Goal: Task Accomplishment & Management: Complete application form

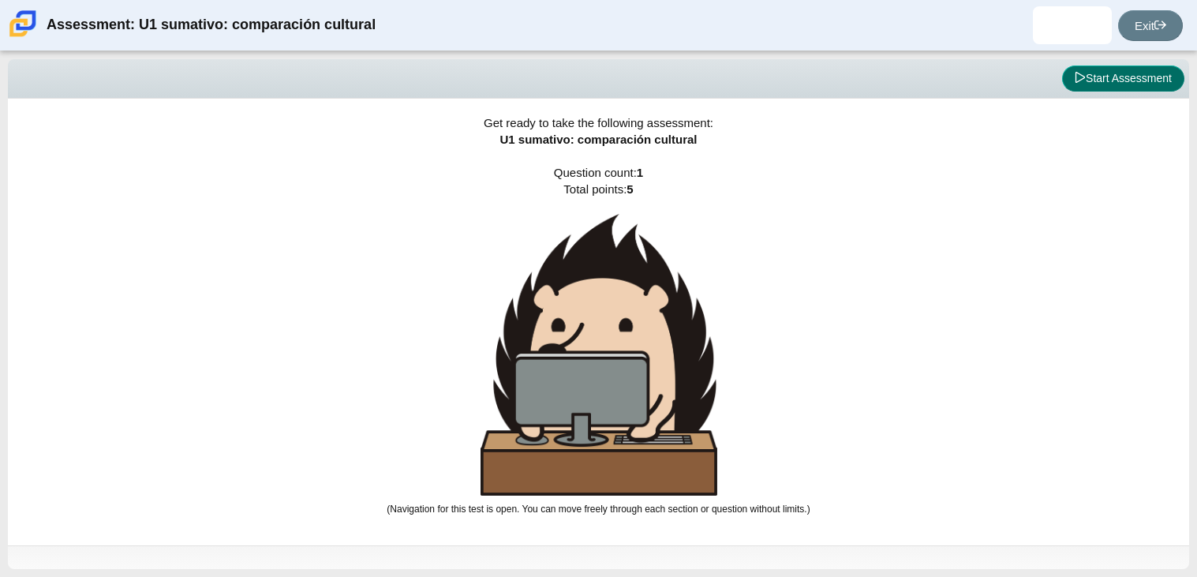
click at [1141, 86] on button "Start Assessment" at bounding box center [1123, 78] width 122 height 27
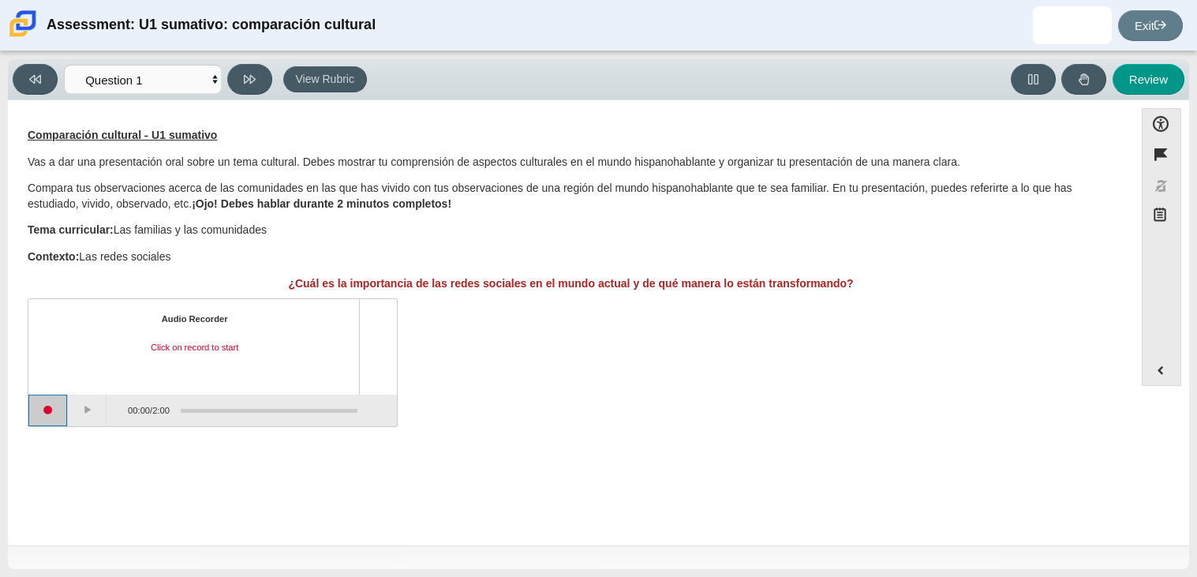
click at [46, 415] on button "Start recording" at bounding box center [47, 410] width 39 height 32
click at [54, 420] on button "Stop recording" at bounding box center [47, 410] width 39 height 32
click at [58, 415] on button "Start recording" at bounding box center [47, 410] width 39 height 32
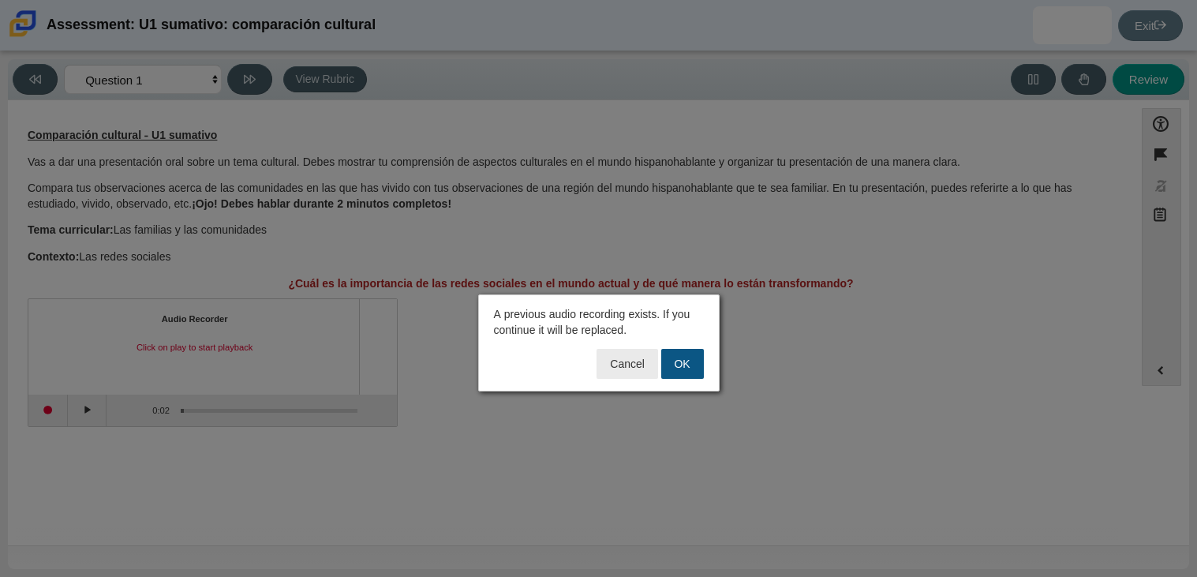
click at [685, 355] on button "OK" at bounding box center [682, 364] width 43 height 30
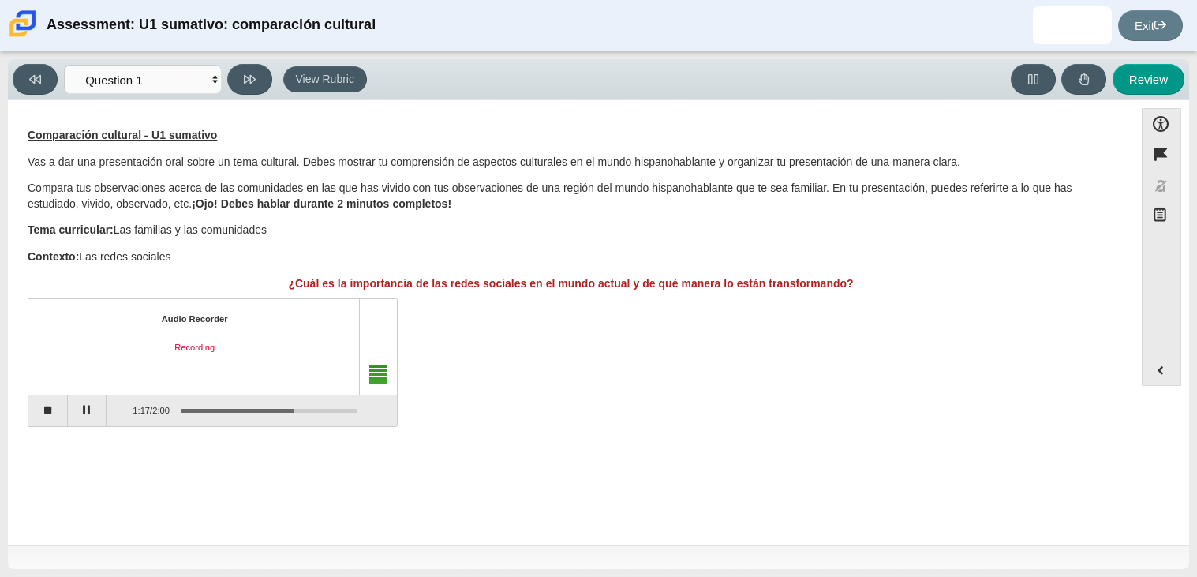
click at [638, 379] on div "Audio Recorder Recording 1:17 / 2:00" at bounding box center [571, 364] width 1086 height 124
click at [39, 416] on button "Stop recording" at bounding box center [47, 410] width 39 height 32
click at [49, 419] on button "Start recording" at bounding box center [47, 410] width 39 height 32
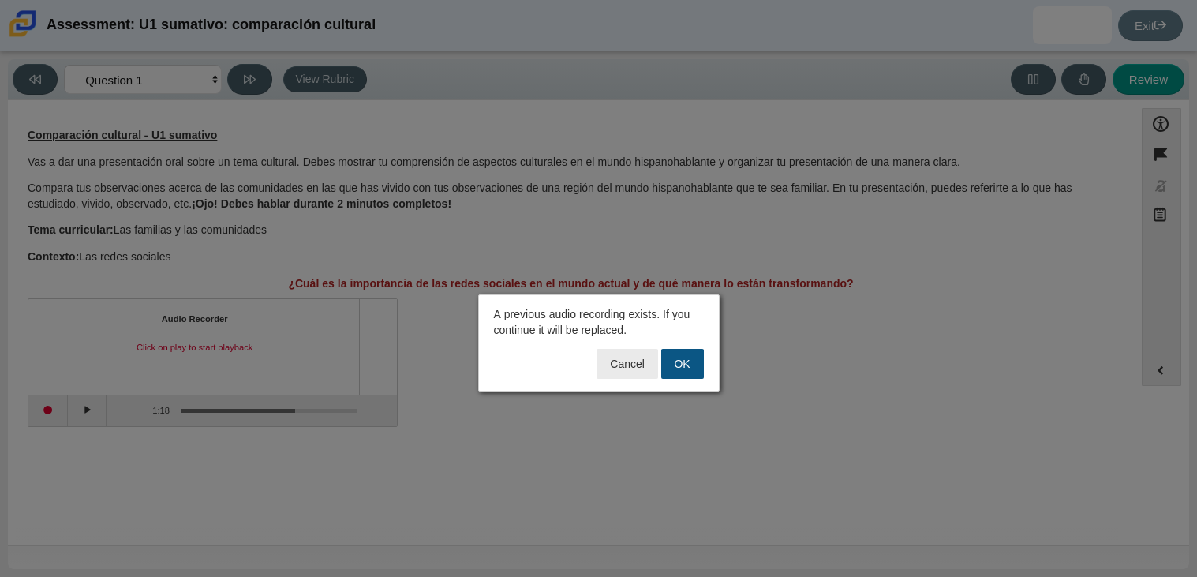
click at [685, 362] on button "OK" at bounding box center [682, 364] width 43 height 30
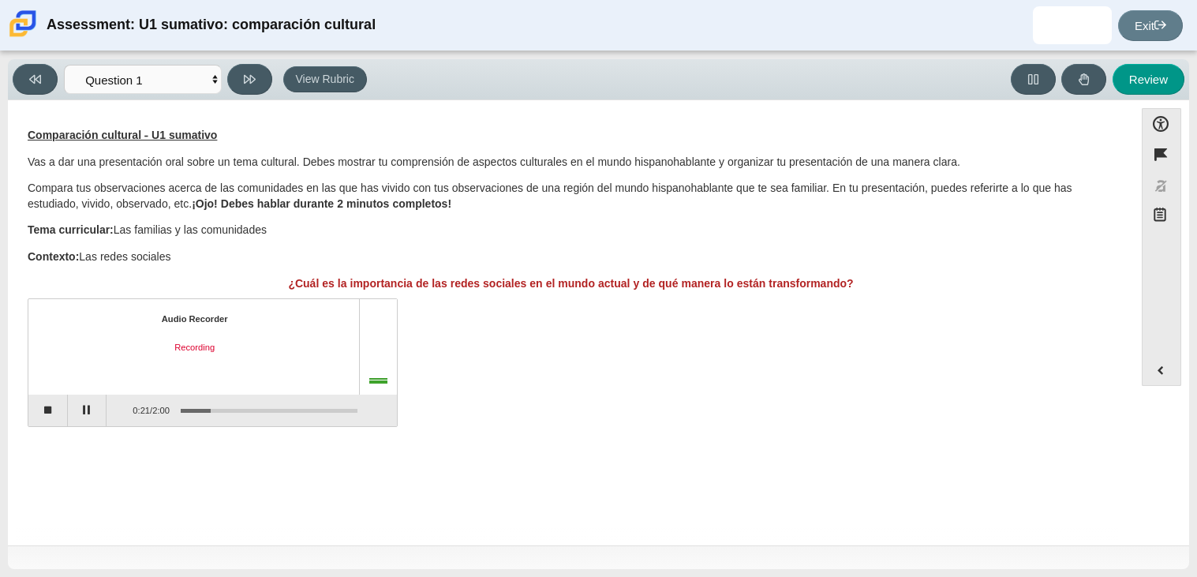
click at [35, 428] on div "Question Comparación cultural - U1 sumativo Vas a dar una presentación oral sob…" at bounding box center [571, 280] width 1110 height 312
click at [41, 418] on button "Stop recording" at bounding box center [47, 410] width 39 height 32
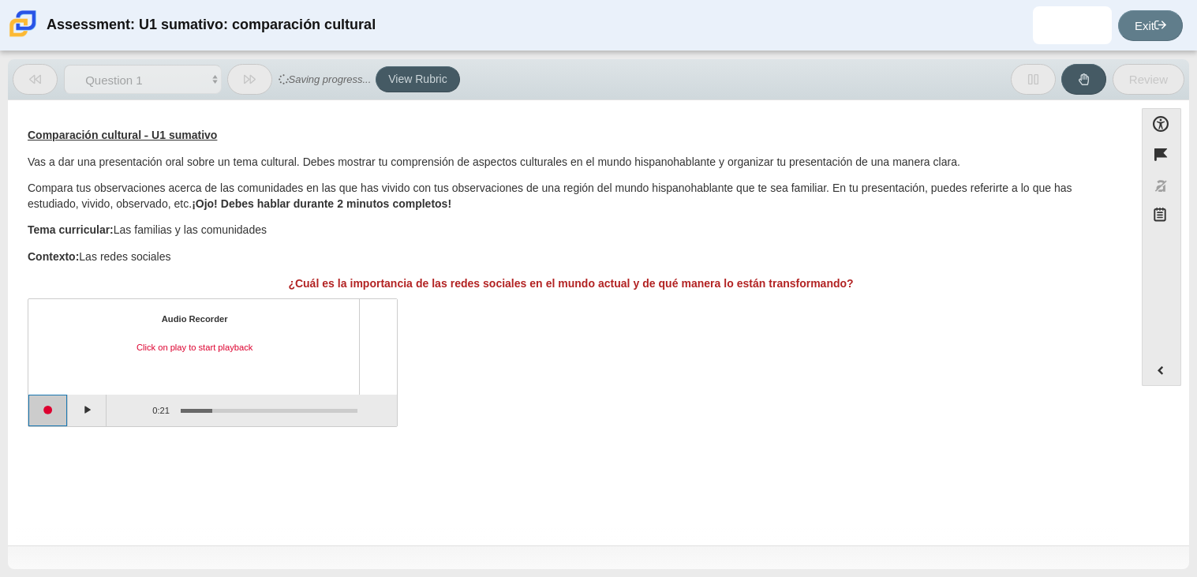
click at [41, 418] on button "Start recording" at bounding box center [47, 410] width 39 height 32
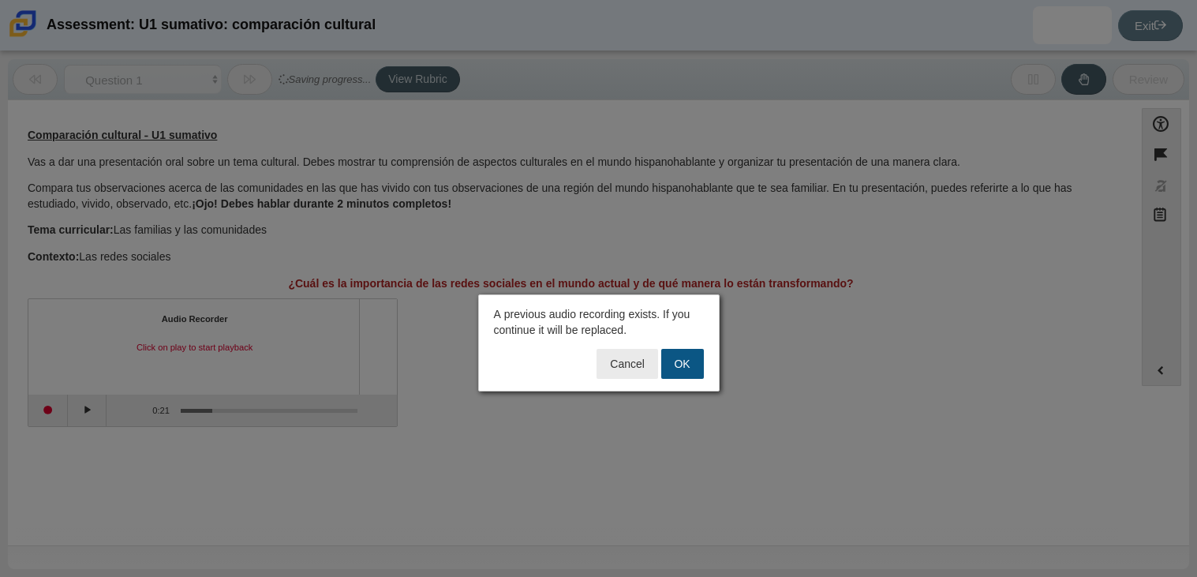
click at [671, 368] on button "OK" at bounding box center [682, 364] width 43 height 30
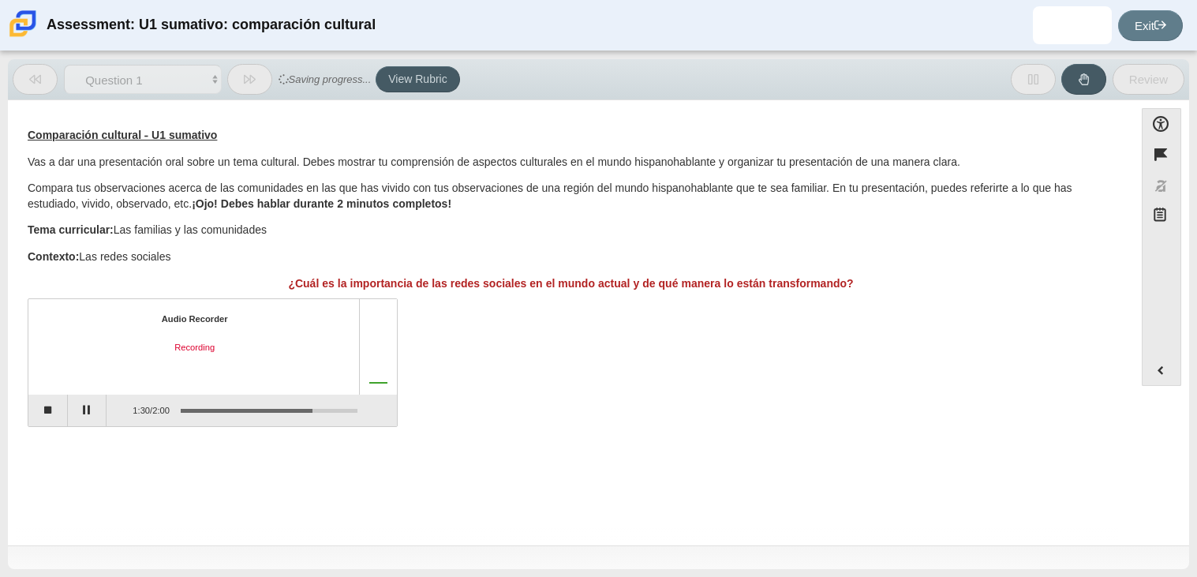
click at [671, 368] on div "Audio Recorder Recording 1:30 / 2:00" at bounding box center [571, 364] width 1086 height 124
click at [91, 413] on button "Pause" at bounding box center [87, 410] width 39 height 32
click at [80, 417] on button "Continue recording" at bounding box center [87, 410] width 39 height 32
click at [50, 411] on button "Stop recording" at bounding box center [47, 410] width 39 height 32
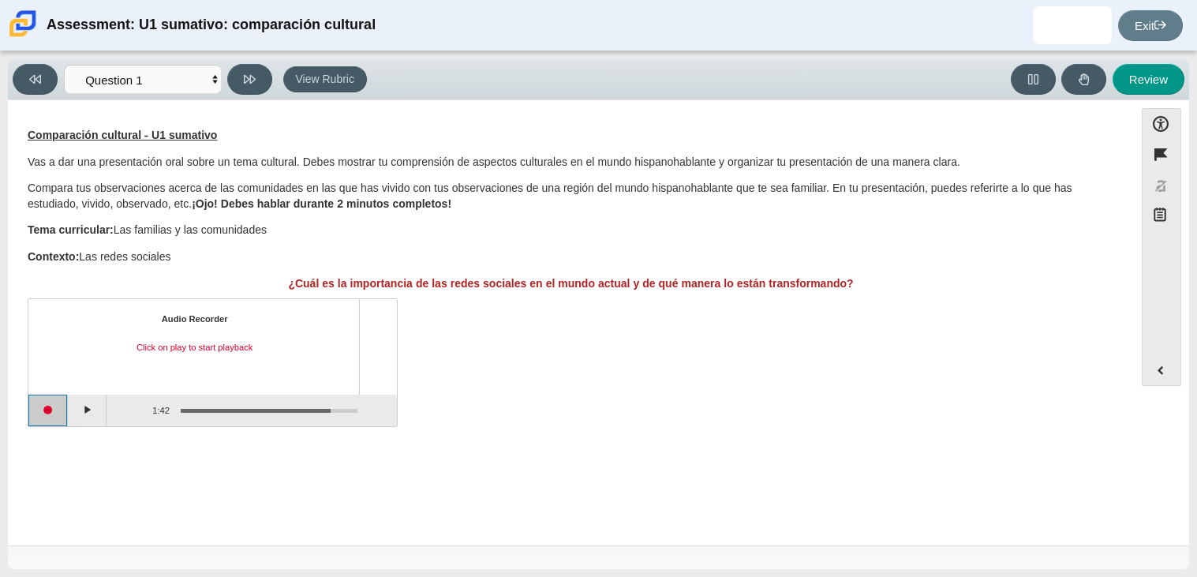
click at [61, 413] on button "Start recording" at bounding box center [47, 410] width 39 height 32
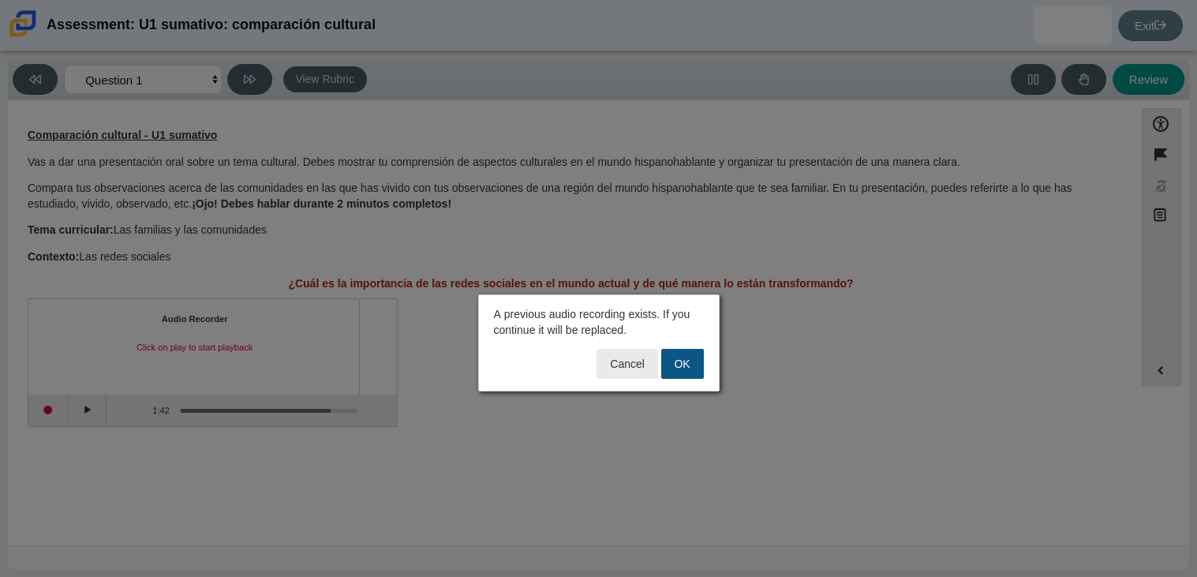
click at [685, 363] on button "OK" at bounding box center [682, 364] width 43 height 30
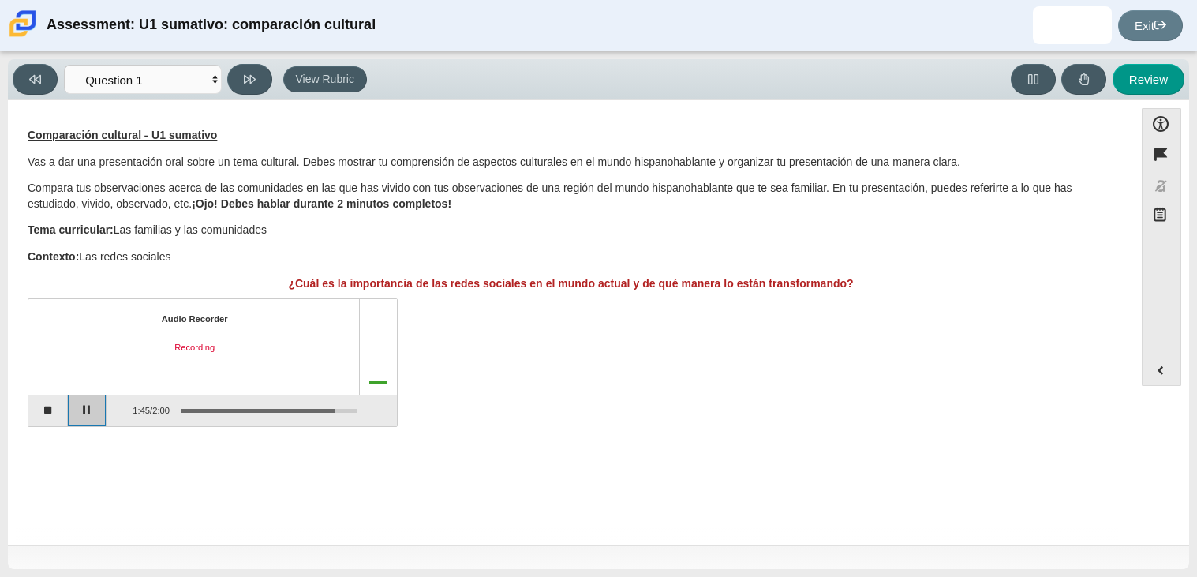
click at [88, 420] on button "Pause" at bounding box center [87, 410] width 39 height 32
click at [1129, 92] on button "Review" at bounding box center [1148, 79] width 72 height 31
select select "review"
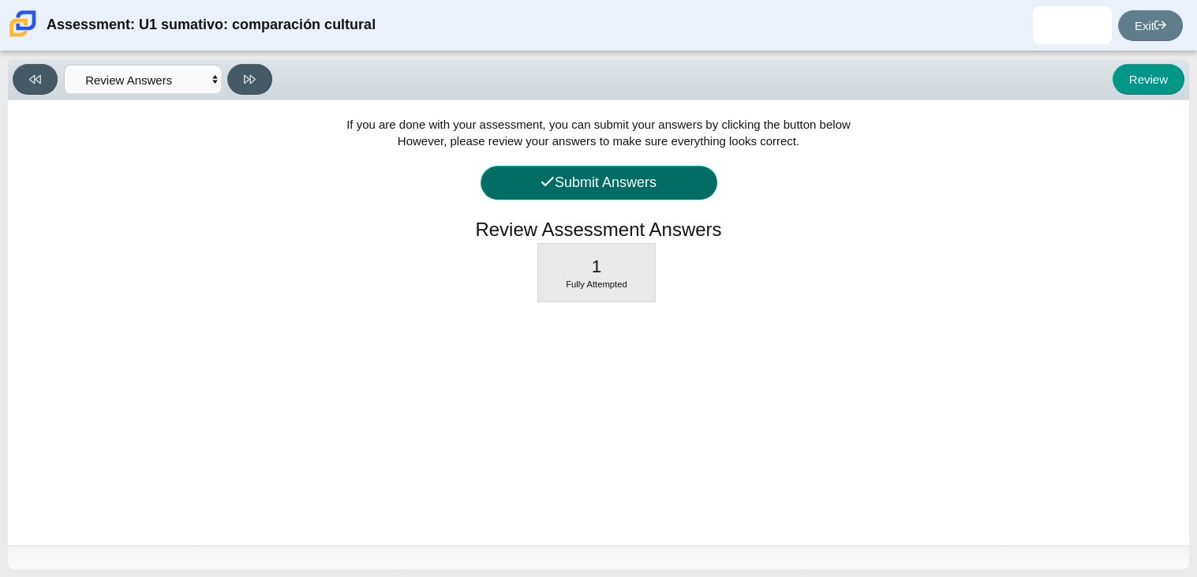
click at [605, 183] on button "Submit Answers" at bounding box center [598, 183] width 237 height 34
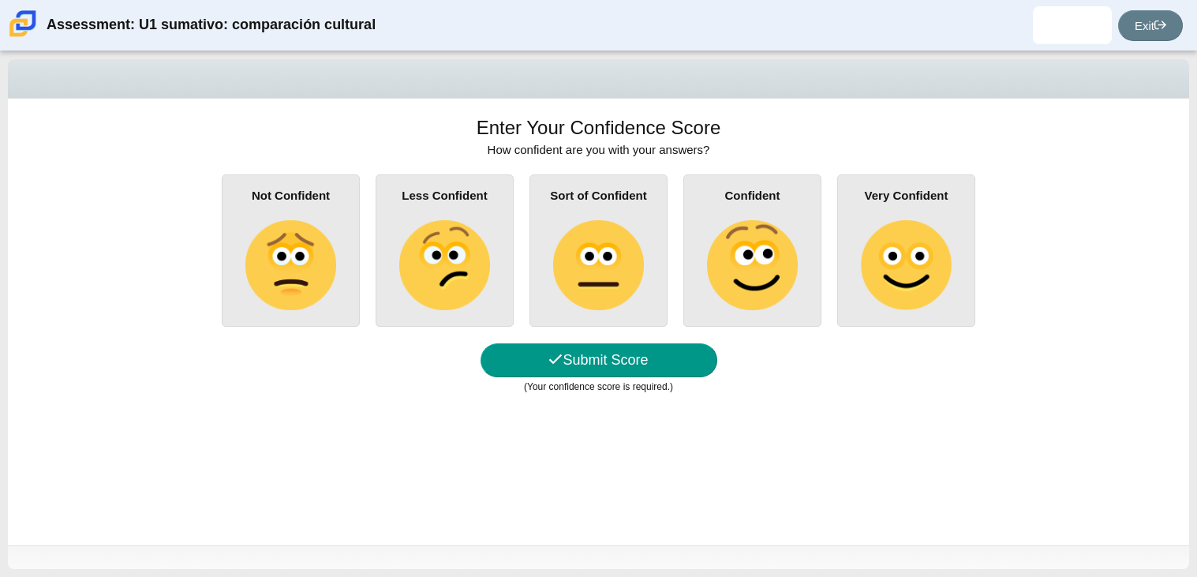
click at [758, 223] on img at bounding box center [752, 265] width 90 height 90
click at [0, 0] on input "Confident" at bounding box center [0, 0] width 0 height 0
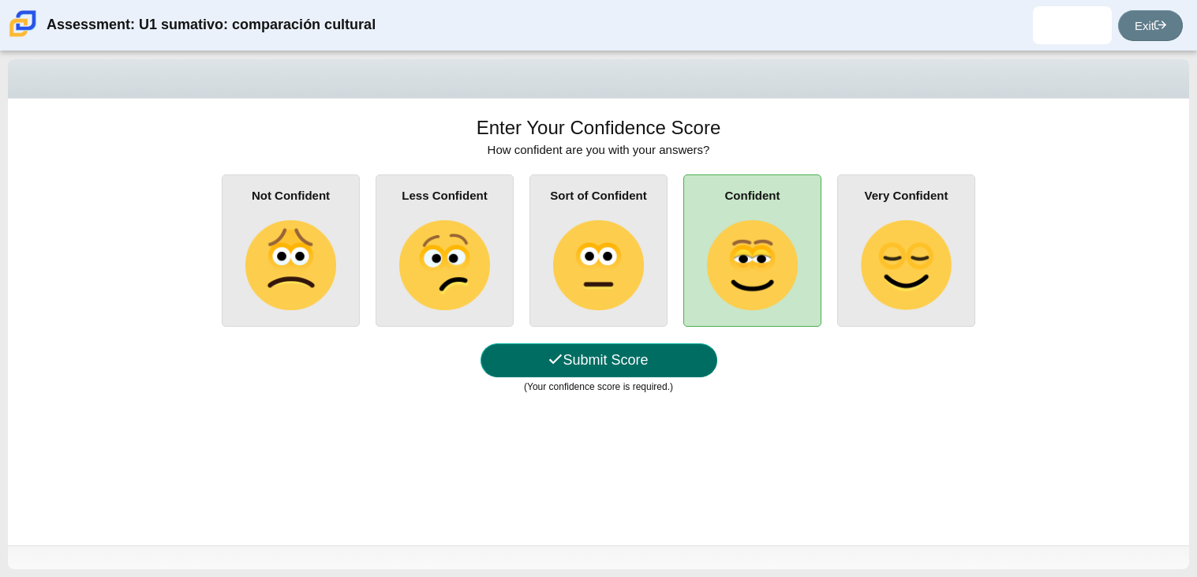
click at [660, 349] on button "Submit Score" at bounding box center [598, 360] width 237 height 34
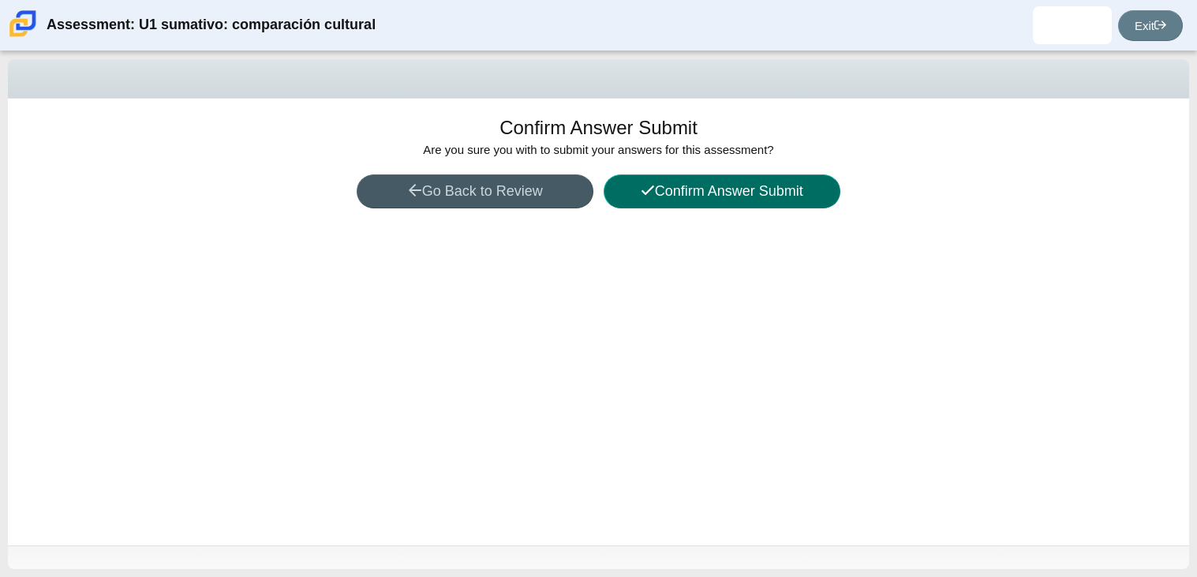
click at [695, 191] on button "Confirm Answer Submit" at bounding box center [721, 191] width 237 height 34
